Goal: Information Seeking & Learning: Check status

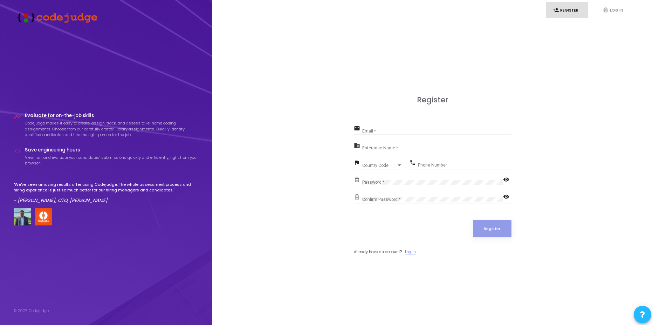
click at [409, 252] on link "Log In" at bounding box center [410, 252] width 11 height 6
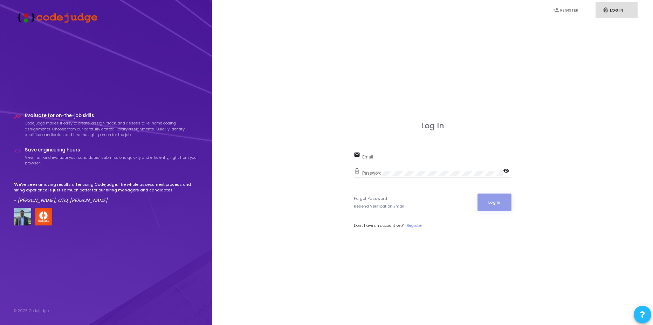
click at [384, 160] on div "Email" at bounding box center [436, 155] width 149 height 11
type input "[EMAIL_ADDRESS][DOMAIN_NAME]"
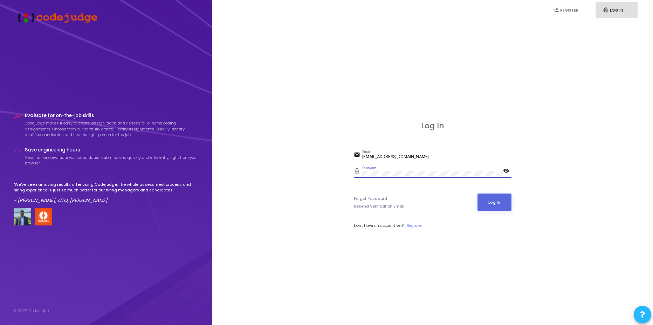
click at [478, 193] on button "Log In" at bounding box center [495, 202] width 34 height 18
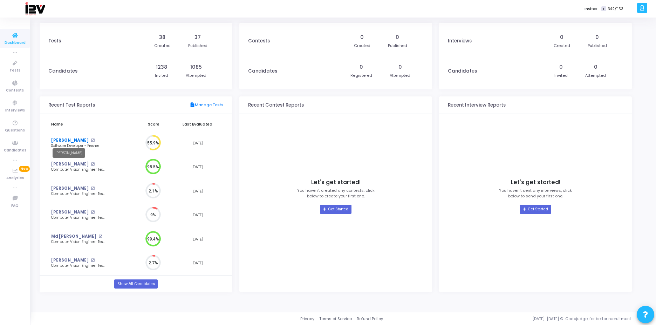
click at [66, 141] on link "[PERSON_NAME]" at bounding box center [69, 140] width 37 height 6
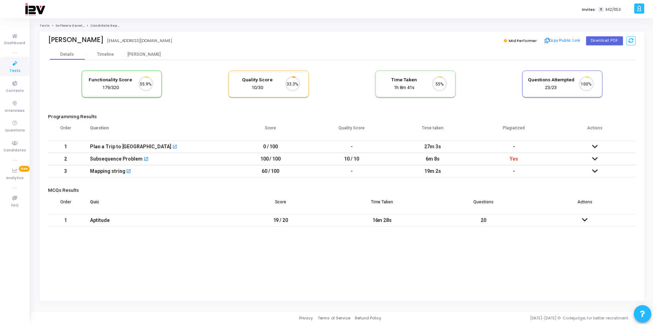
scroll to position [15, 18]
click at [595, 170] on icon at bounding box center [598, 171] width 6 height 5
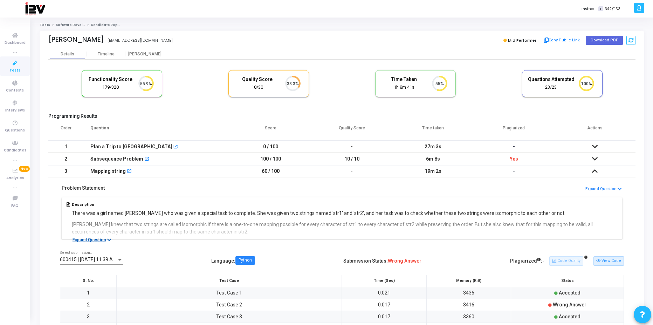
click at [107, 238] on icon at bounding box center [109, 240] width 4 height 5
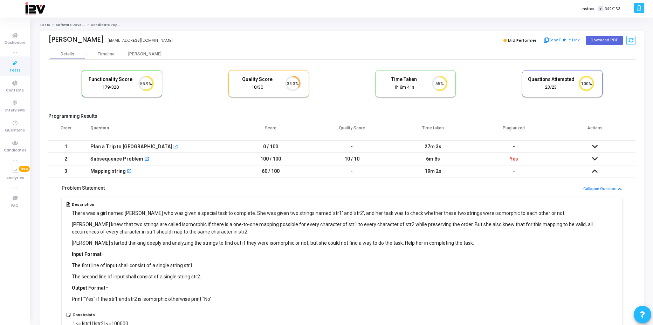
scroll to position [63, 0]
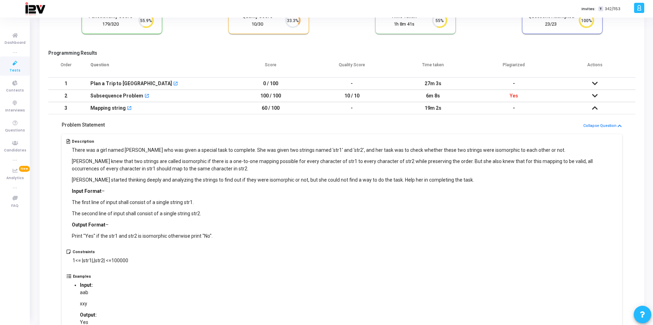
click at [594, 106] on icon at bounding box center [595, 107] width 6 height 5
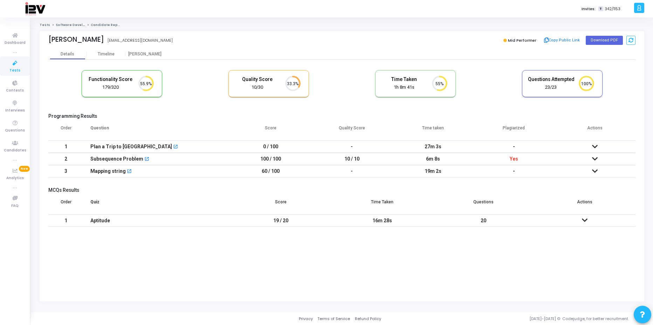
scroll to position [0, 0]
click at [597, 156] on icon at bounding box center [598, 158] width 6 height 5
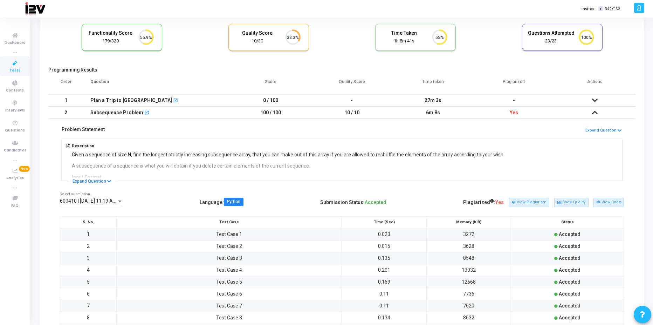
scroll to position [63, 0]
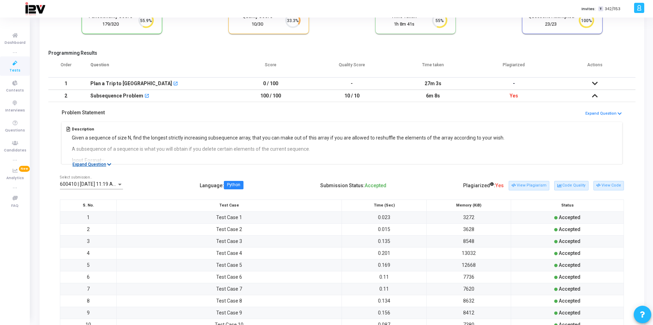
click at [107, 165] on icon at bounding box center [109, 164] width 4 height 5
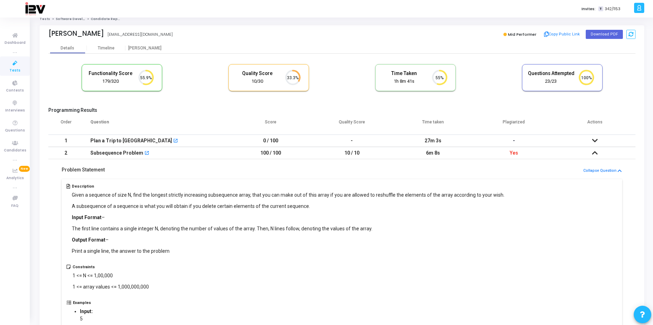
scroll to position [0, 0]
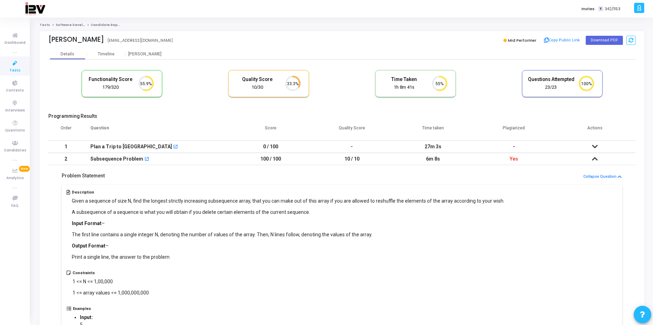
click at [596, 160] on icon at bounding box center [595, 158] width 6 height 5
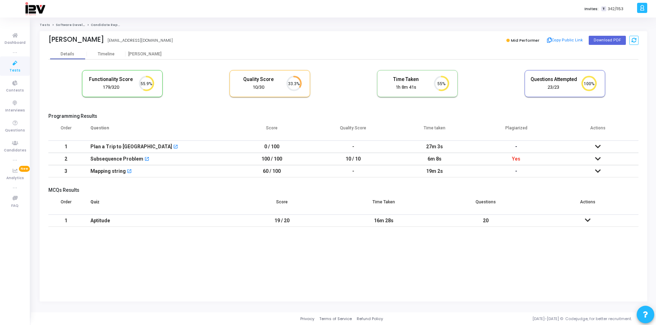
click at [516, 159] on span "Yes" at bounding box center [516, 159] width 8 height 6
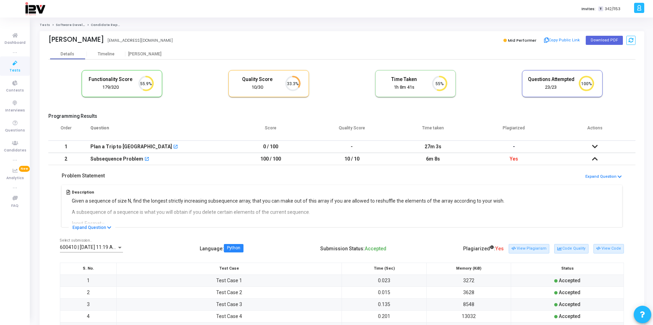
click at [529, 243] on div "Plagiarized : Yes View Plagiarism Code Quality View Code" at bounding box center [543, 249] width 161 height 12
click at [534, 250] on button "View Plagiarism" at bounding box center [529, 248] width 41 height 9
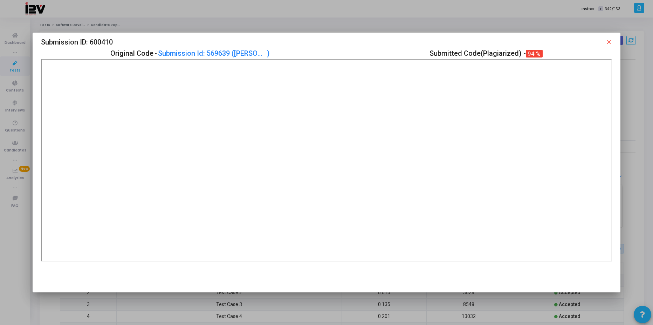
click at [608, 42] on mat-icon "close" at bounding box center [609, 42] width 6 height 6
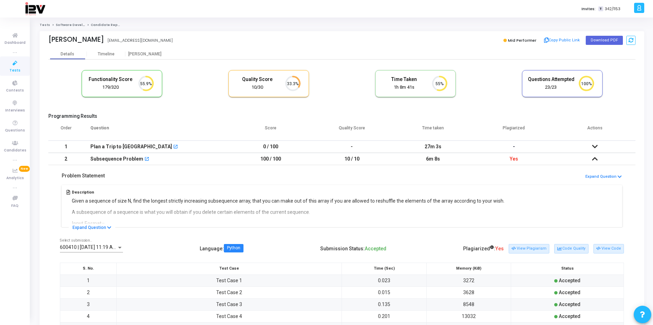
click at [597, 157] on icon at bounding box center [595, 158] width 6 height 5
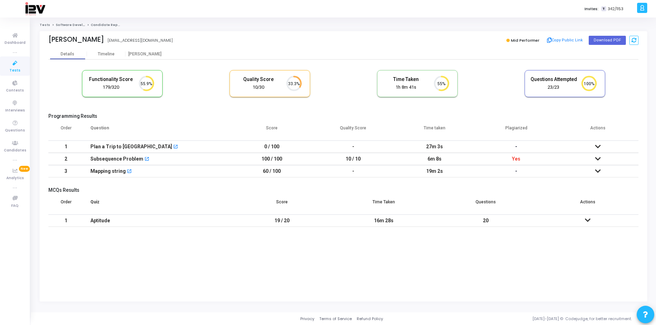
click at [599, 169] on icon at bounding box center [598, 171] width 6 height 5
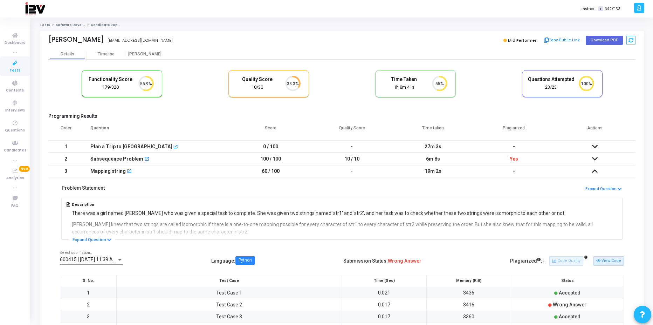
scroll to position [63, 0]
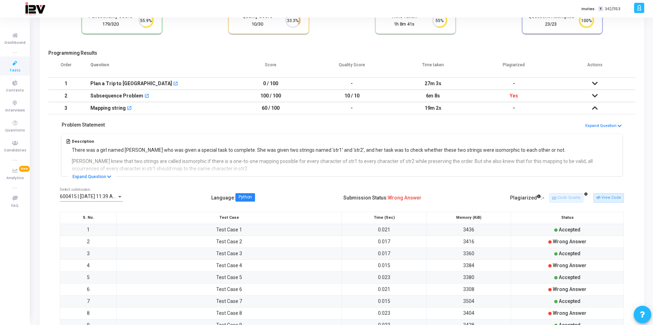
click at [582, 178] on cj-question-submission-details "Problem Statement Expand Question Description There was a girl named [PERSON_NA…" at bounding box center [341, 236] width 587 height 245
click at [603, 200] on button "View Code" at bounding box center [609, 197] width 30 height 9
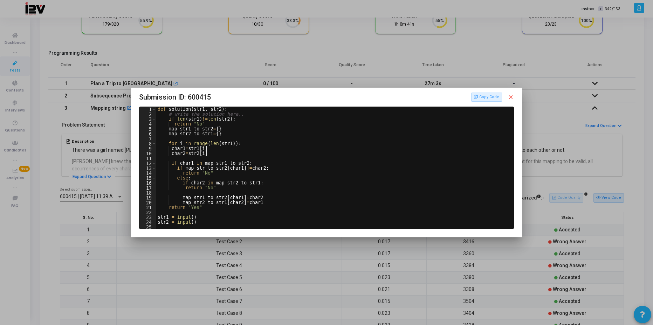
scroll to position [0, 0]
click at [511, 95] on mat-icon "close" at bounding box center [511, 97] width 6 height 6
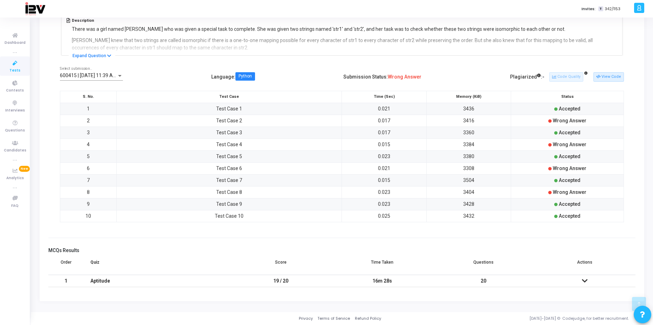
scroll to position [58, 0]
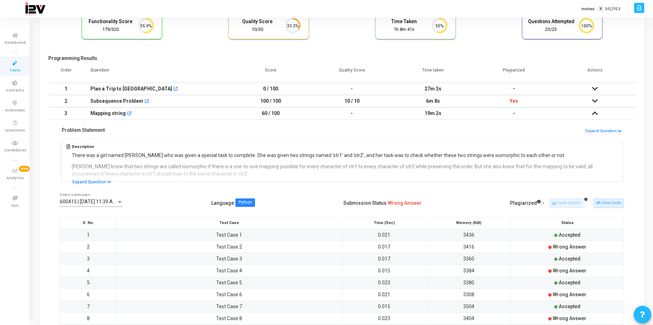
click at [595, 114] on icon at bounding box center [595, 113] width 6 height 5
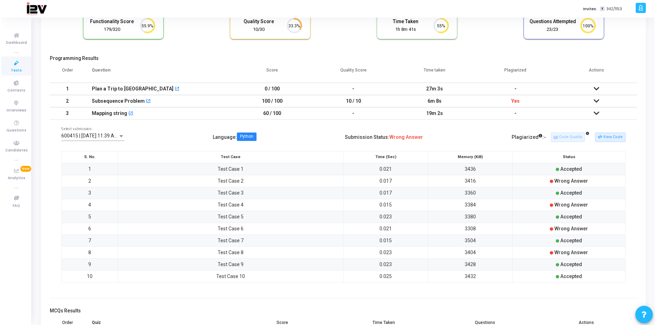
scroll to position [0, 0]
